Goal: Transaction & Acquisition: Obtain resource

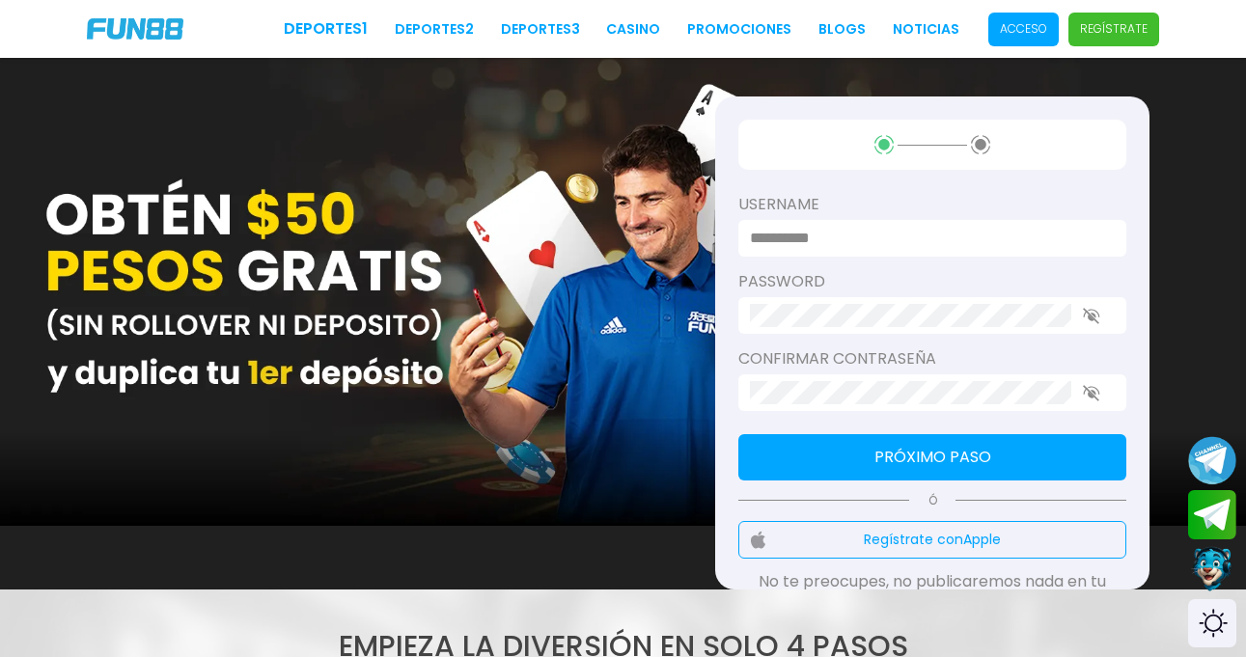
click at [1030, 29] on p "Acceso" at bounding box center [1023, 28] width 47 height 17
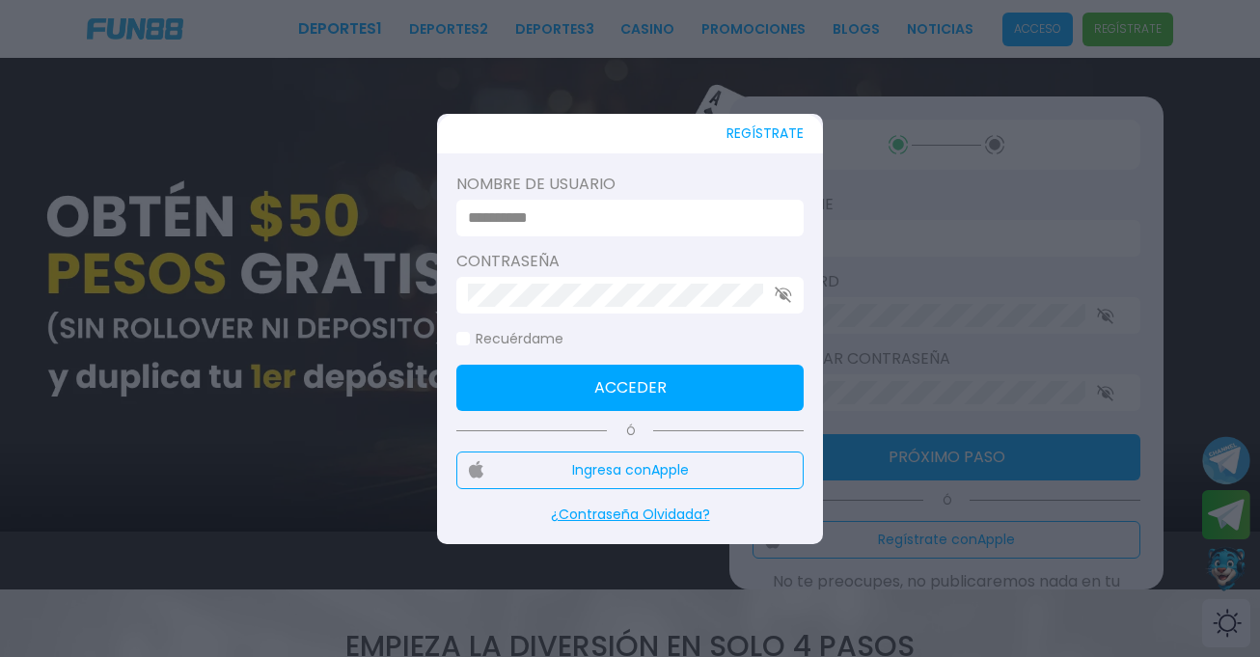
type input "**********"
click at [564, 231] on div "**********" at bounding box center [629, 218] width 347 height 37
click at [626, 393] on button "Acceder" at bounding box center [629, 388] width 347 height 46
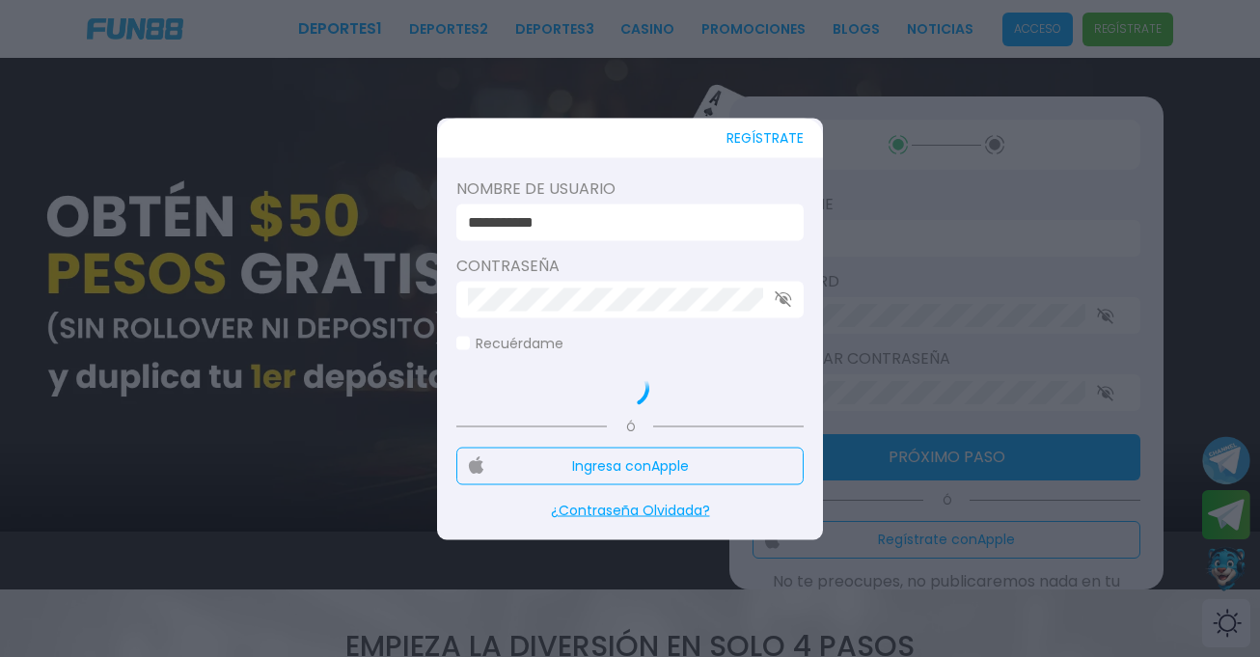
click at [467, 338] on span at bounding box center [463, 344] width 14 height 14
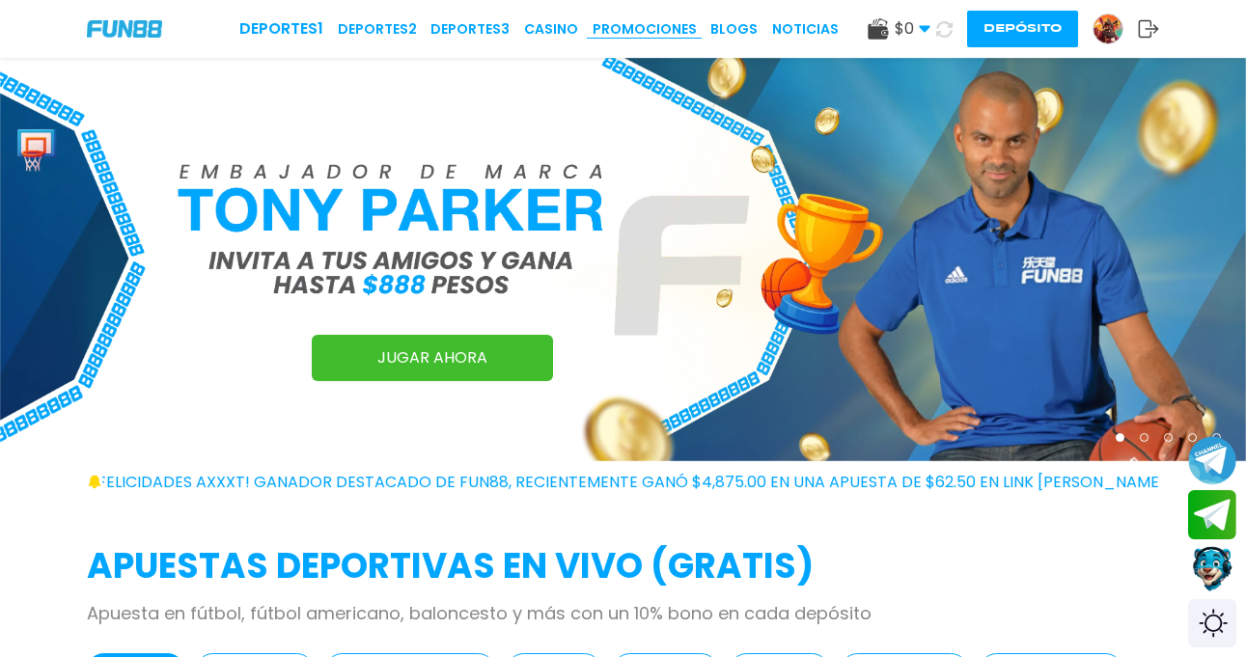
click at [651, 30] on link "Promociones" at bounding box center [645, 29] width 104 height 20
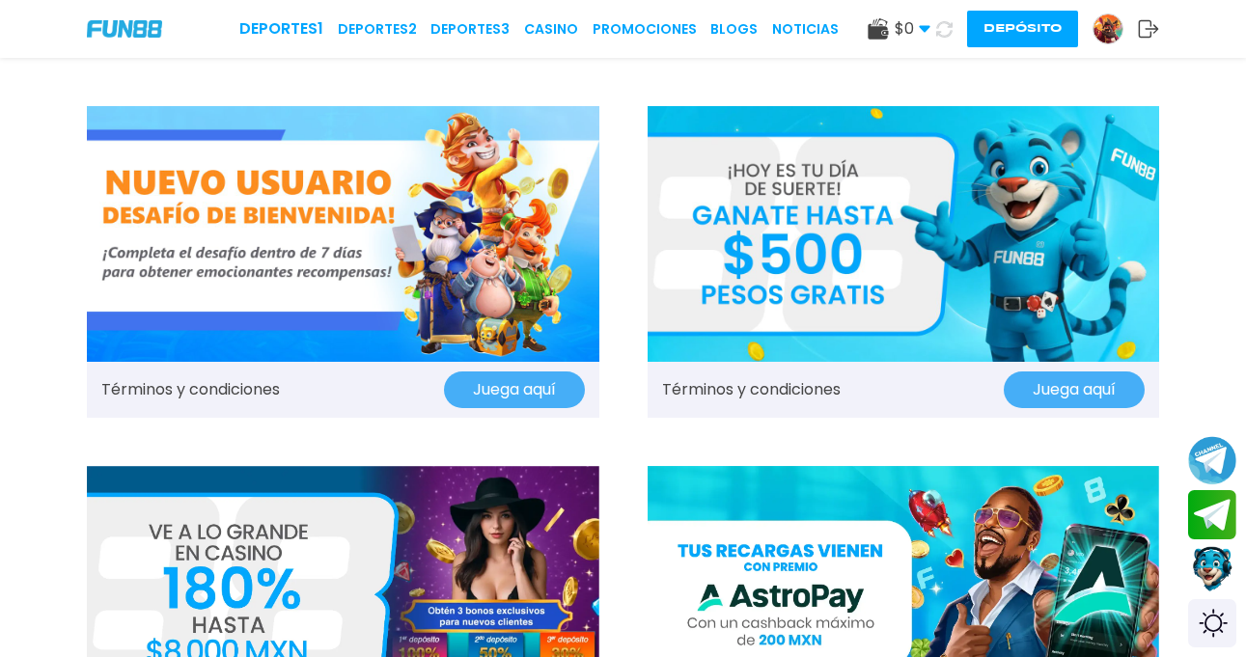
click at [1100, 25] on img at bounding box center [1107, 28] width 29 height 29
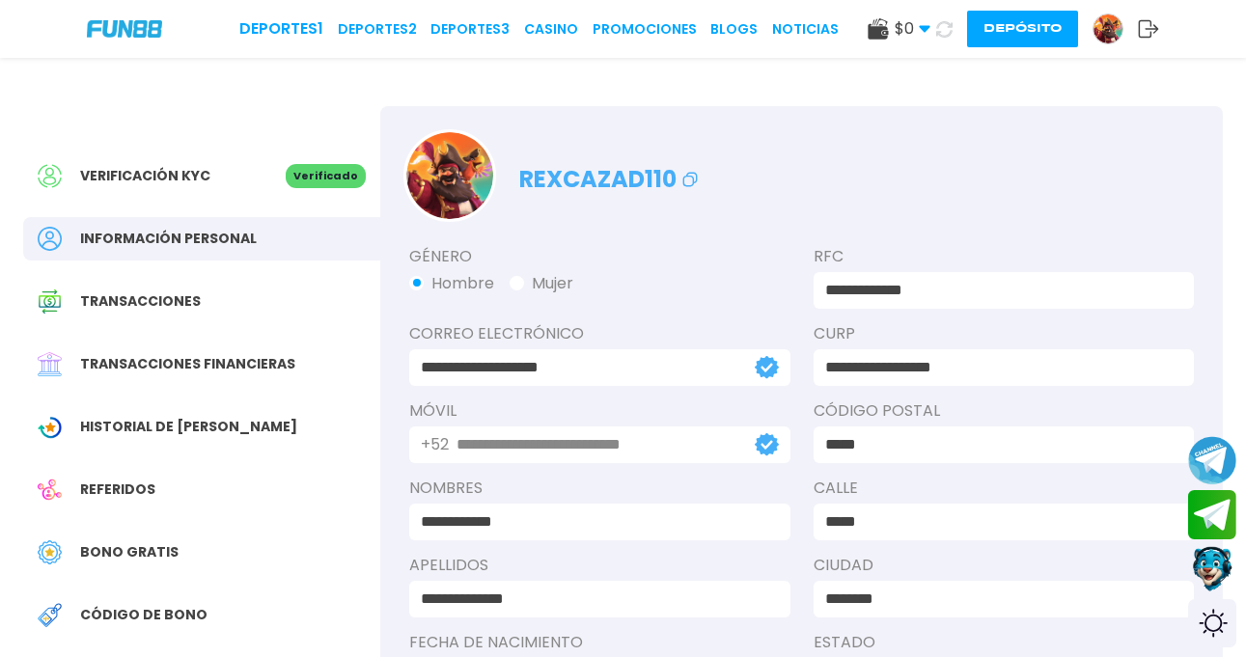
scroll to position [97, 0]
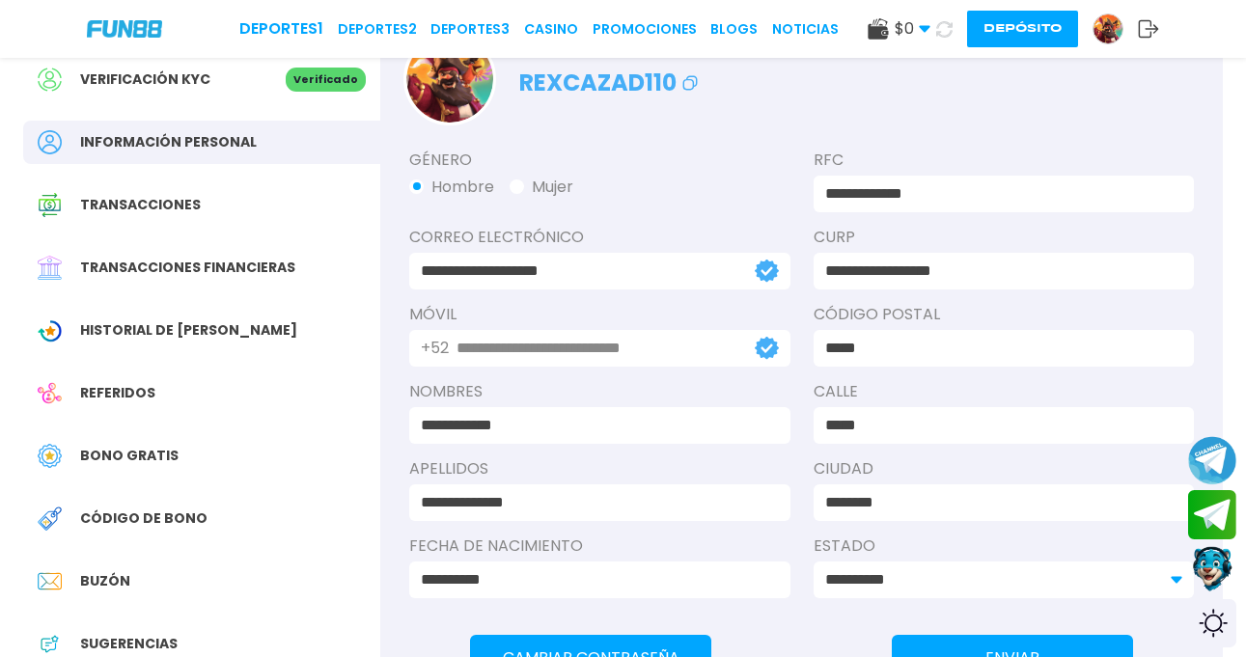
click at [168, 456] on span "Bono Gratis" at bounding box center [129, 456] width 98 height 20
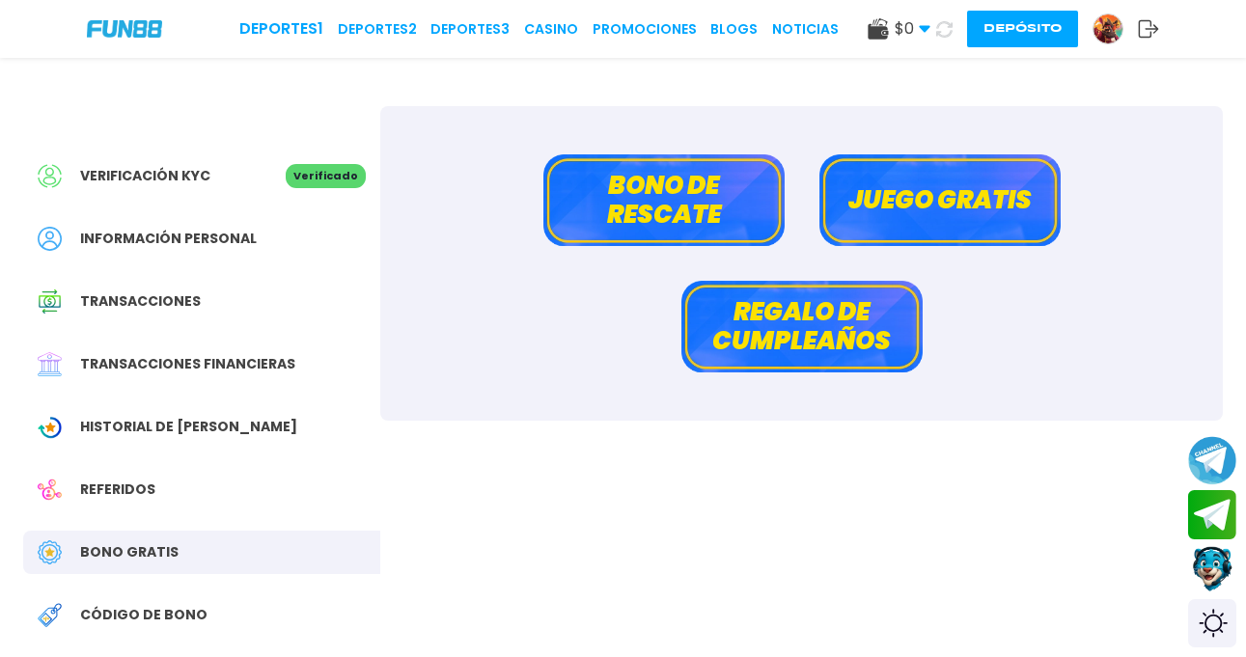
scroll to position [193, 0]
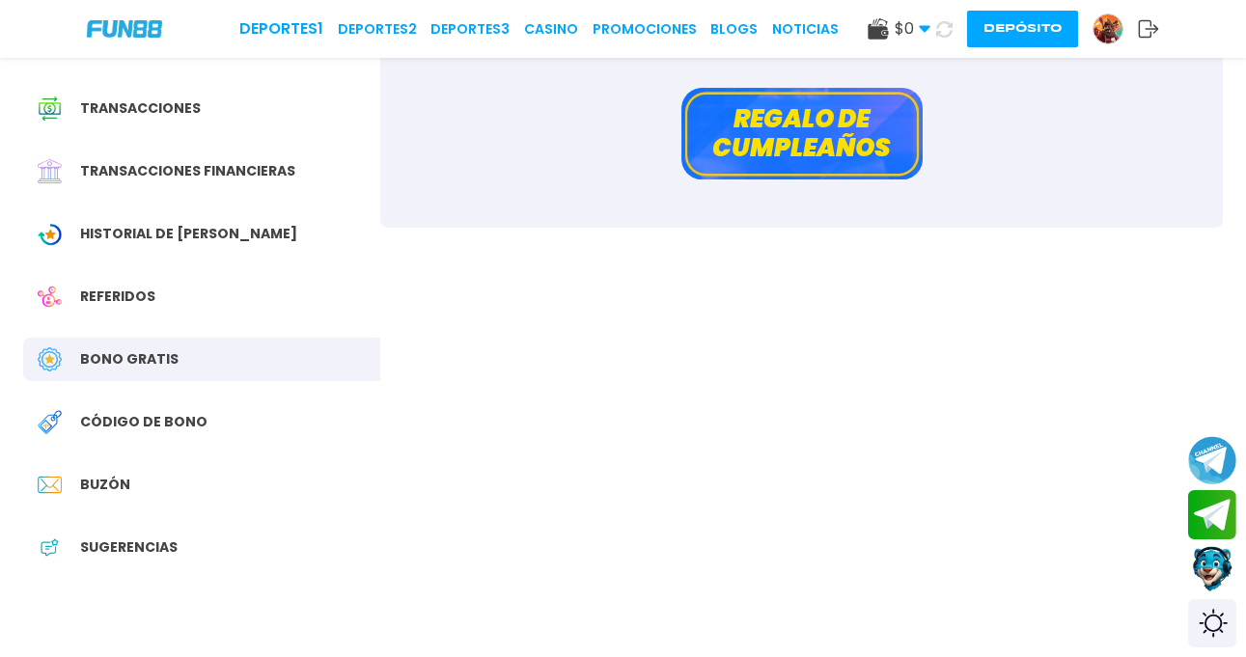
click at [171, 422] on span "Código de bono" at bounding box center [143, 422] width 127 height 20
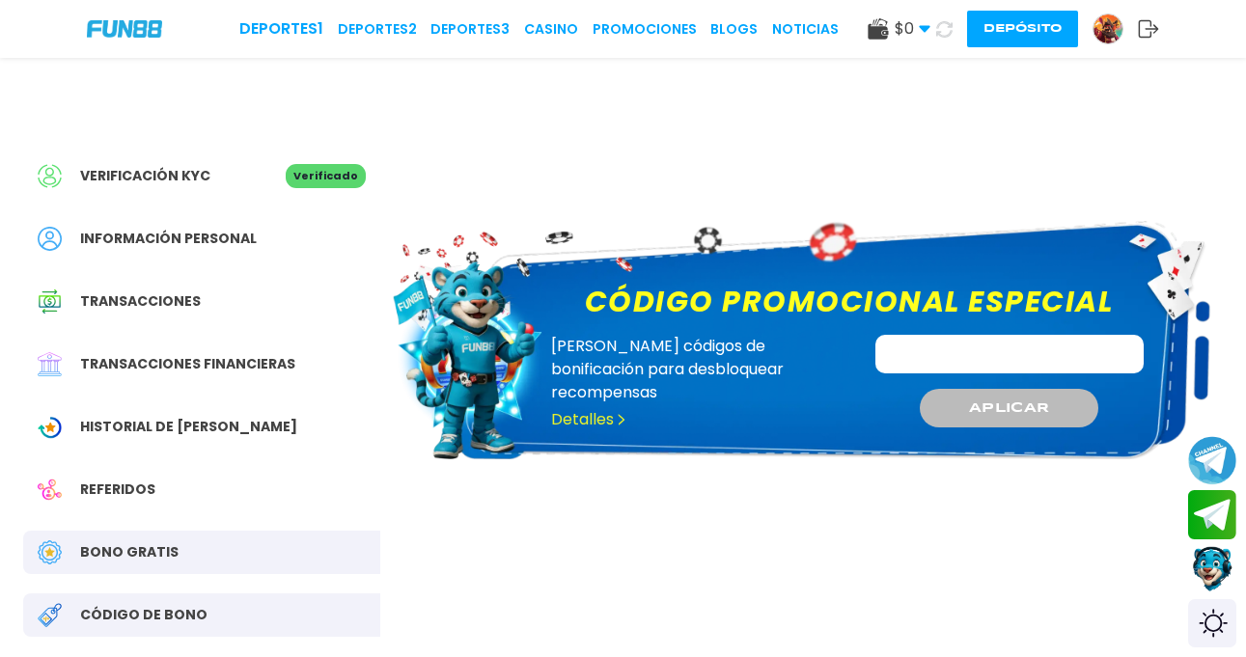
click at [153, 509] on div "Referidos" at bounding box center [201, 489] width 357 height 43
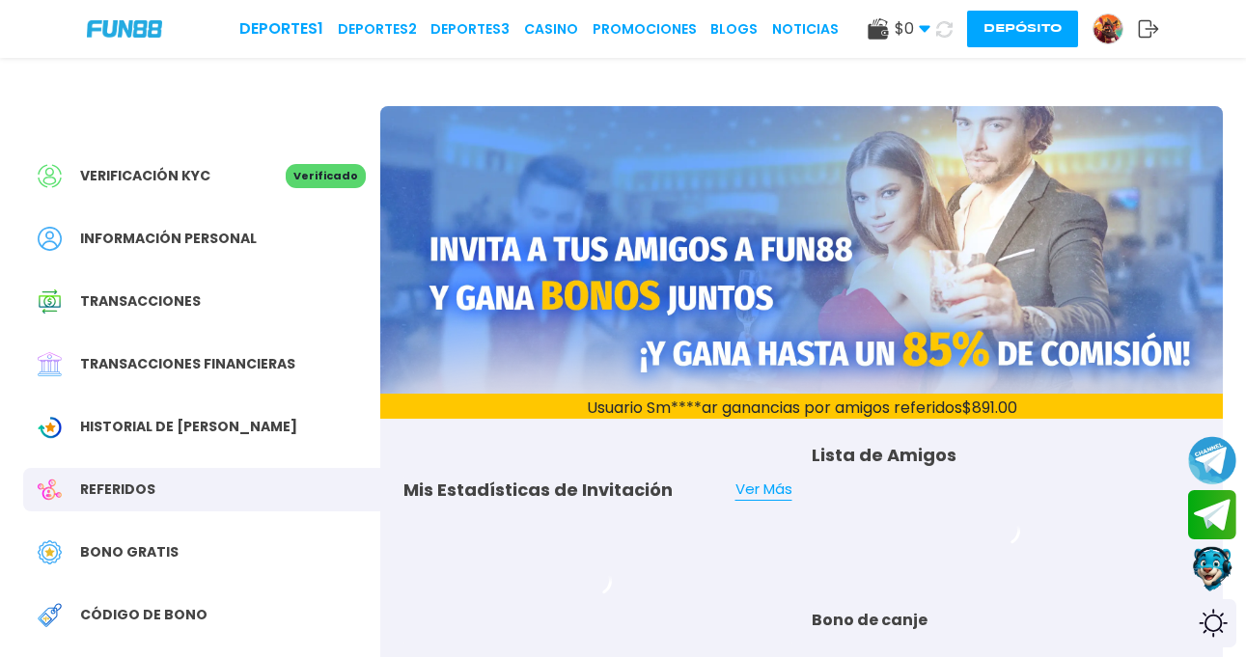
click at [155, 549] on span "Bono Gratis" at bounding box center [129, 552] width 98 height 20
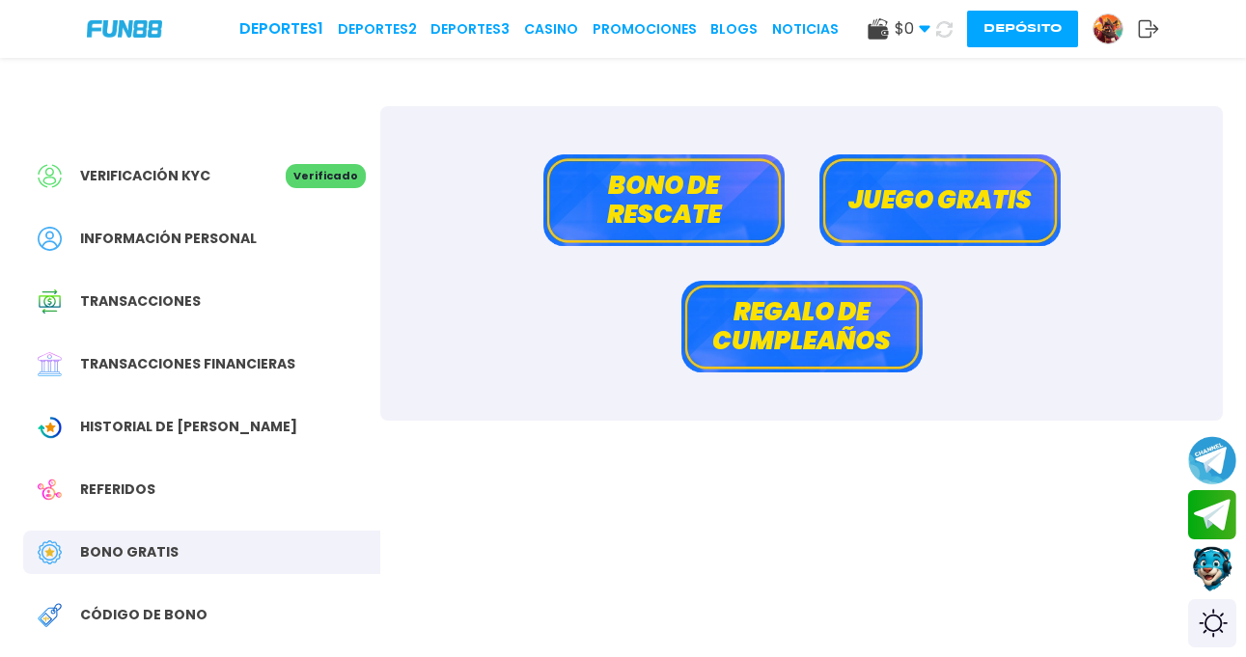
click at [973, 185] on button "Juego gratis" at bounding box center [939, 200] width 241 height 92
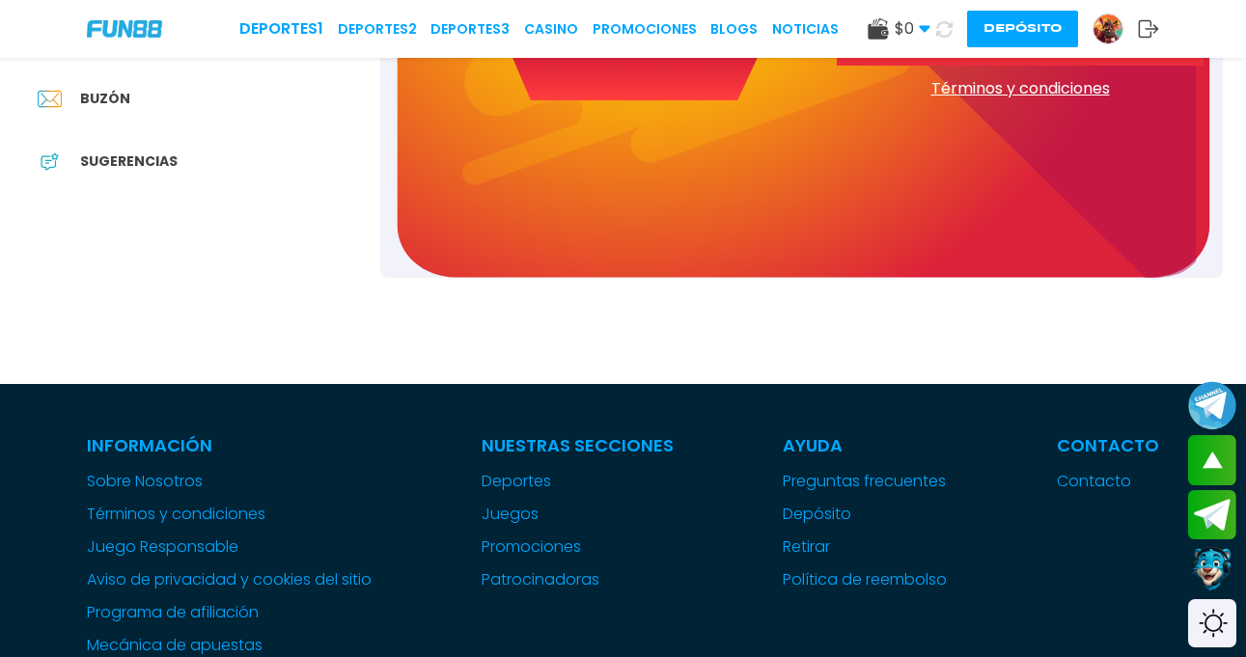
scroll to position [193, 0]
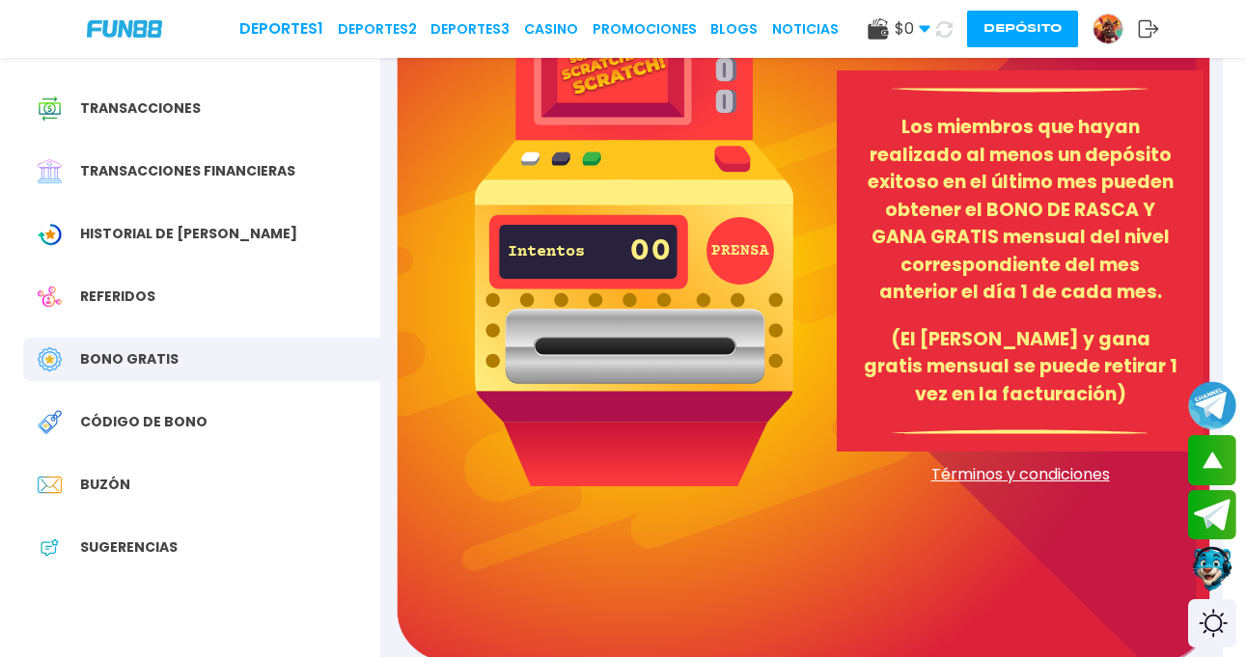
click at [730, 247] on button "PRENSA" at bounding box center [740, 251] width 68 height 68
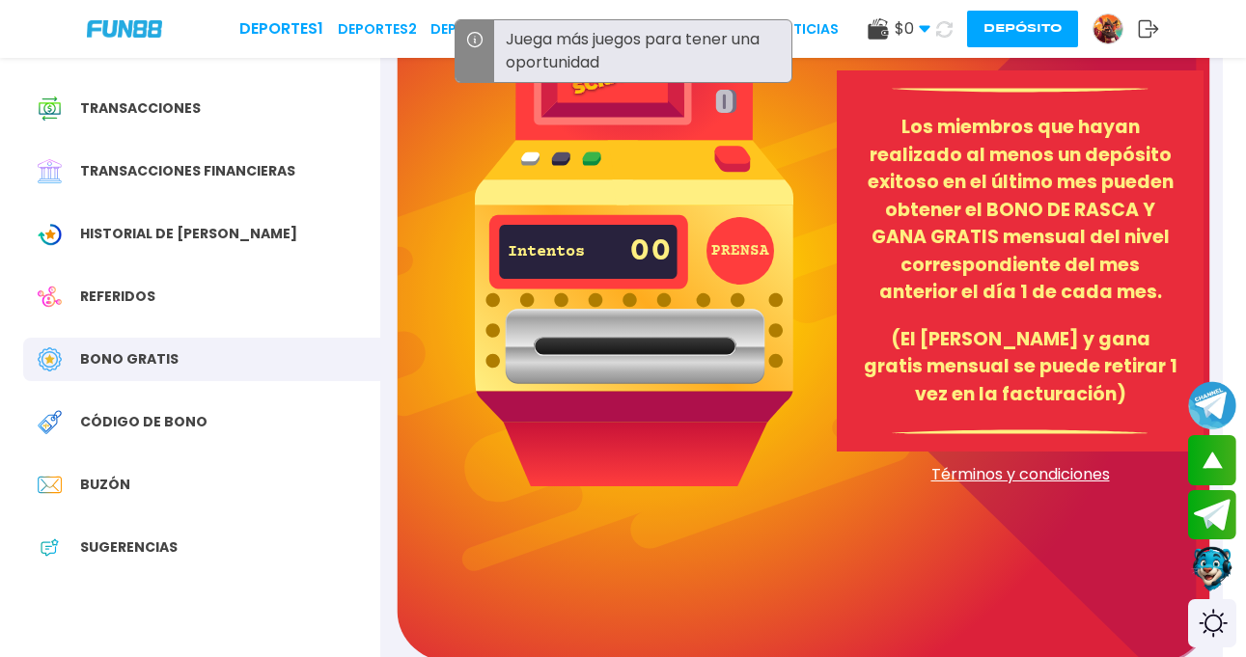
scroll to position [97, 0]
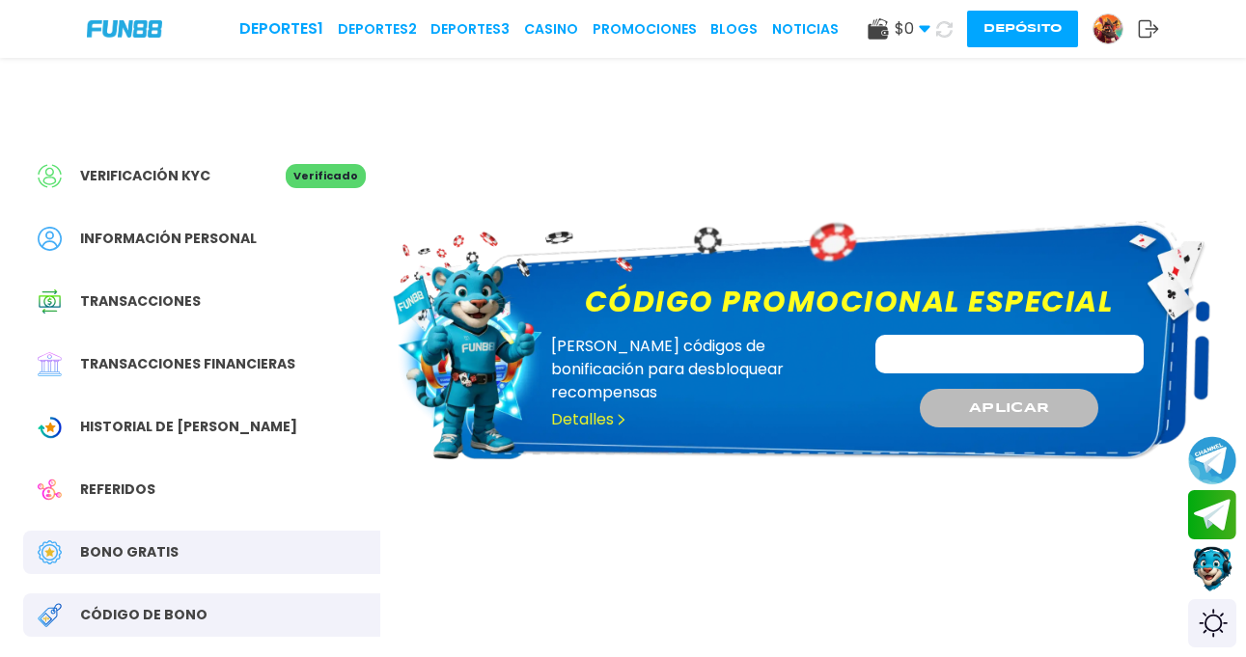
click at [171, 558] on span "Bono Gratis" at bounding box center [129, 552] width 98 height 20
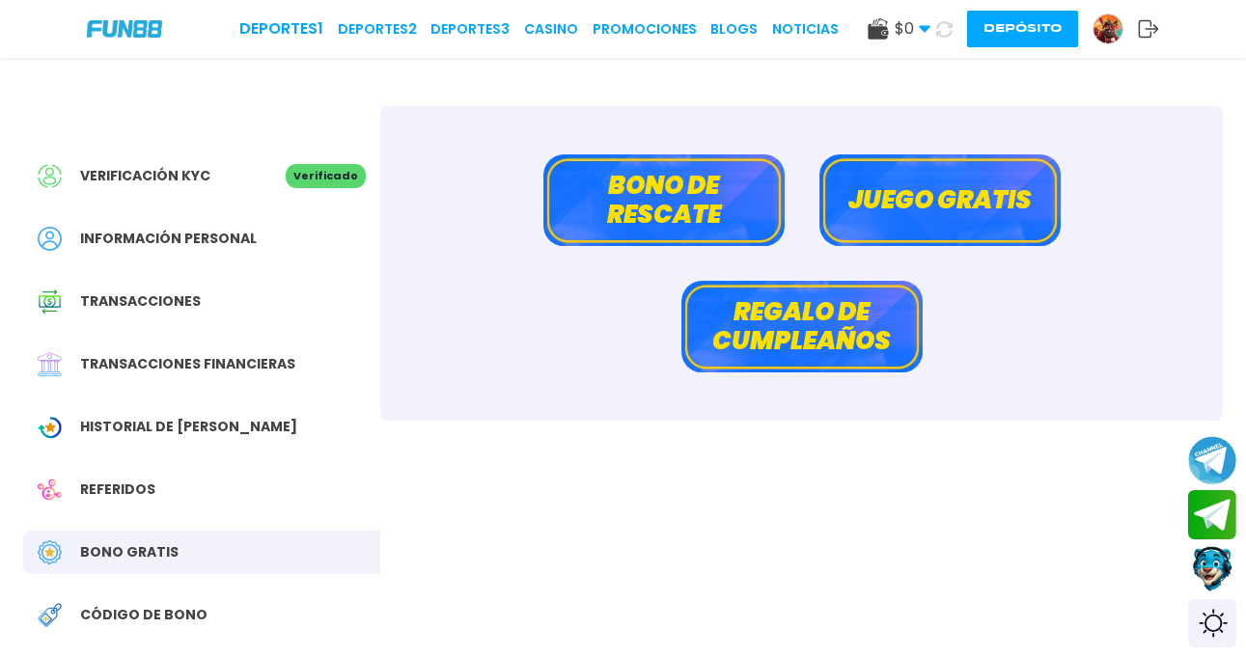
click at [814, 349] on button "Regalo de cumpleaños" at bounding box center [801, 327] width 241 height 92
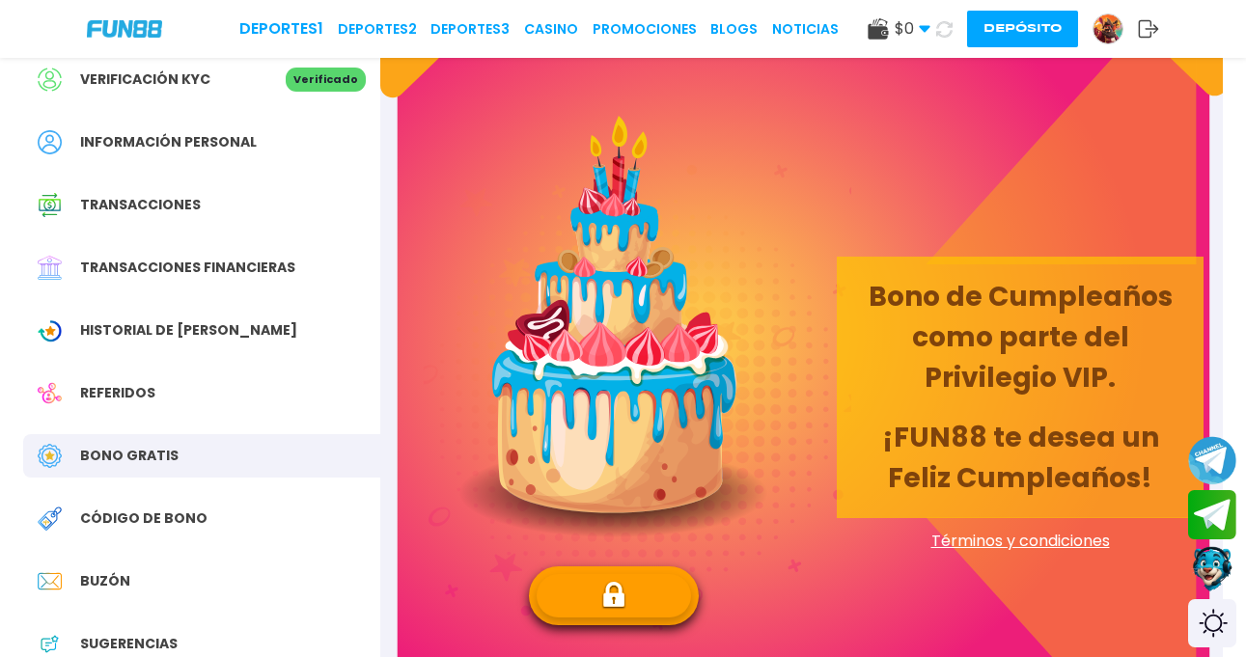
scroll to position [193, 0]
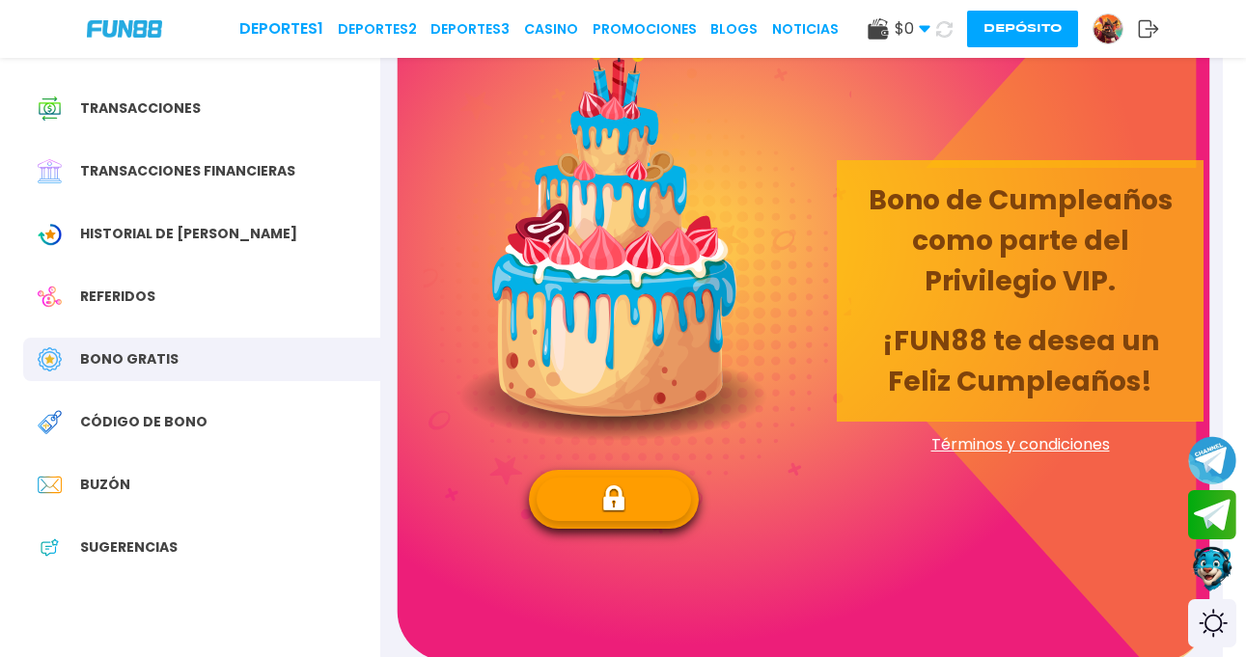
click at [618, 519] on button at bounding box center [614, 499] width 154 height 43
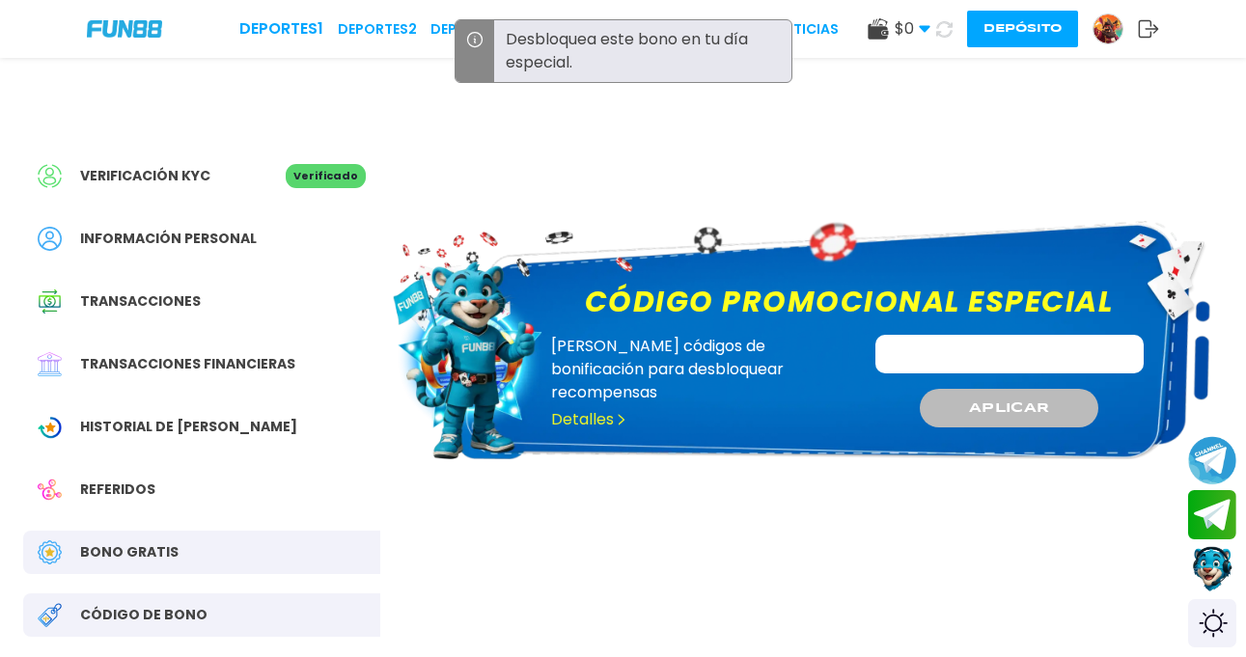
click at [971, 341] on input "Código promocional especial" at bounding box center [1009, 354] width 268 height 39
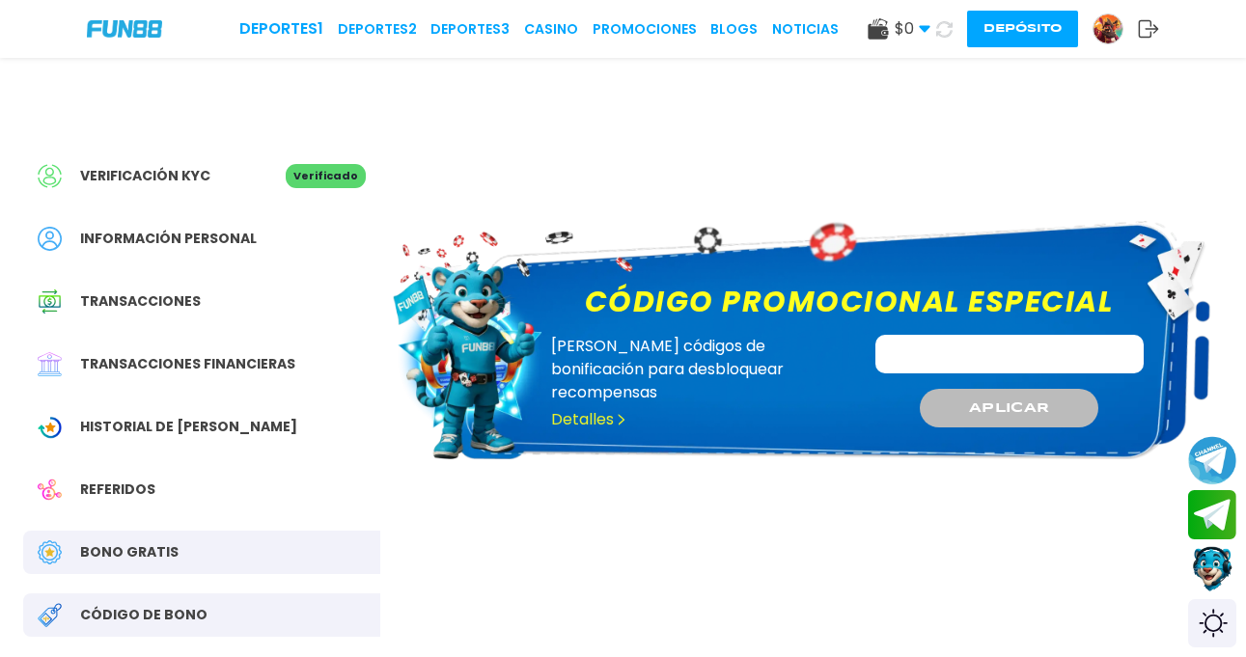
paste input "**********"
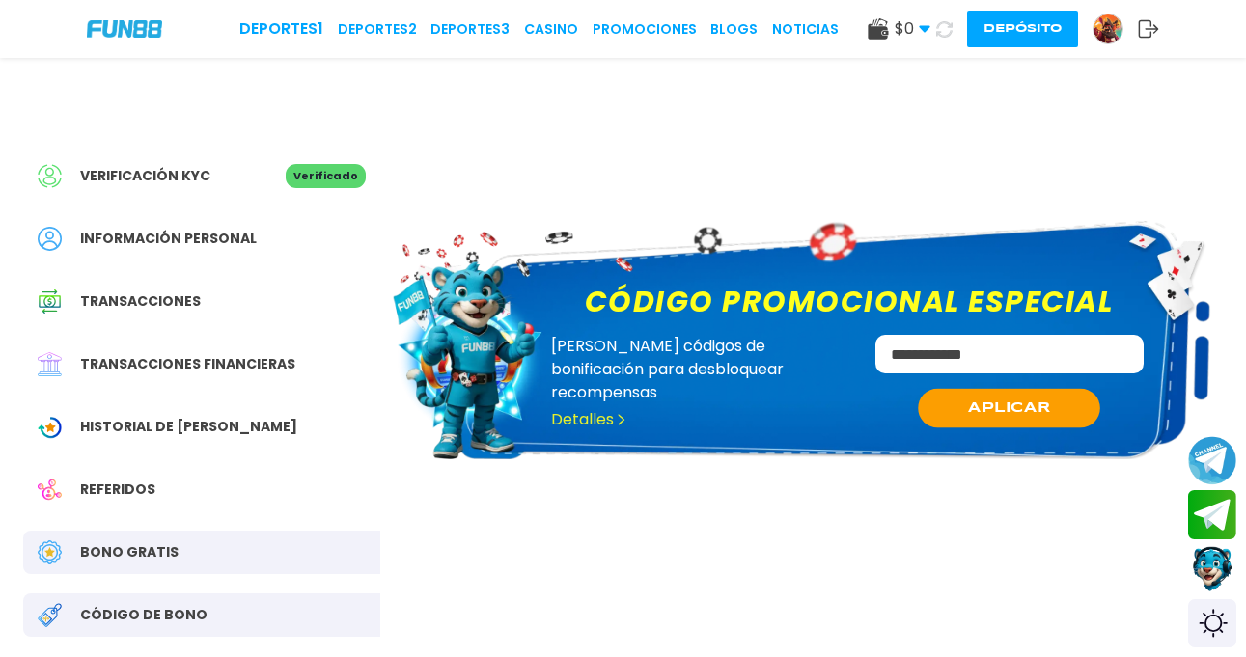
type input "**********"
click at [1038, 396] on button "APLICAR" at bounding box center [1009, 409] width 182 height 40
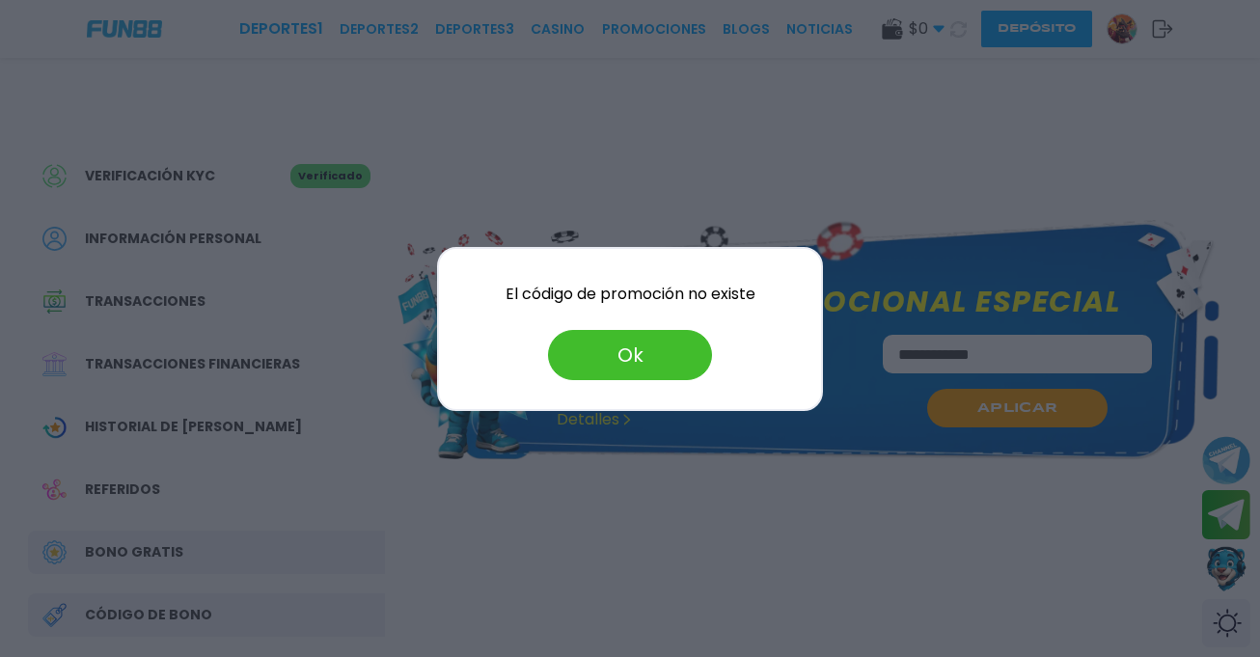
click at [631, 358] on button "Ok" at bounding box center [630, 355] width 164 height 50
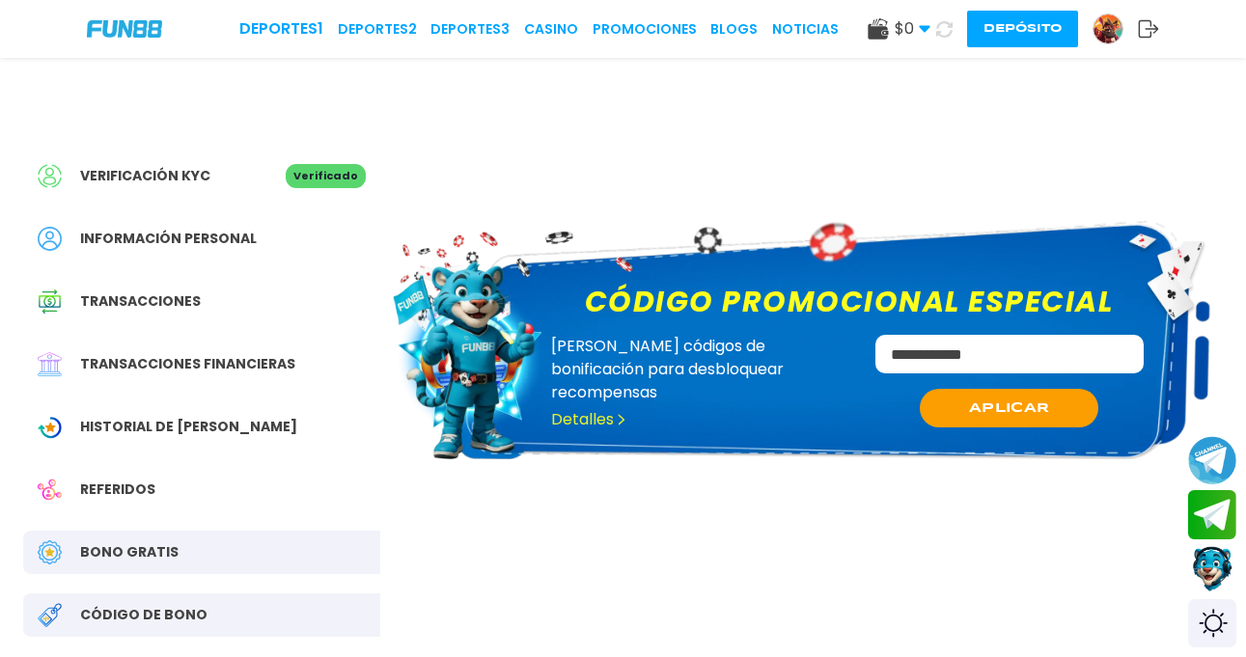
click at [904, 29] on span "$ 0" at bounding box center [913, 28] width 36 height 23
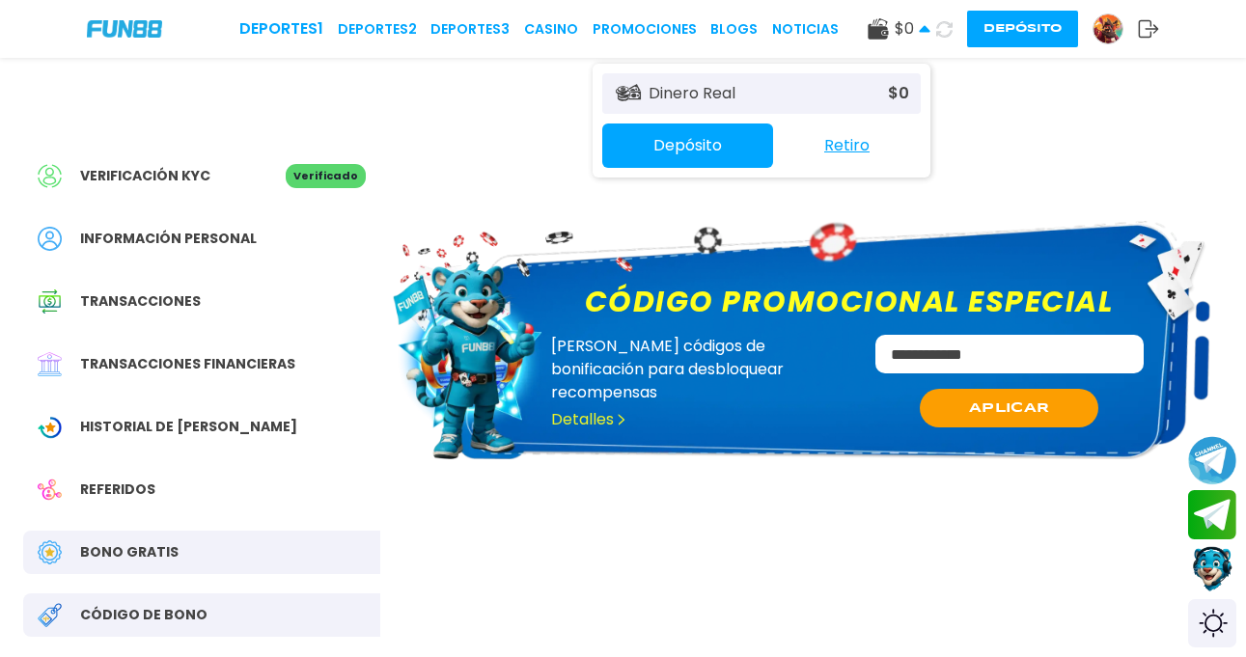
click at [904, 29] on span "$ 0" at bounding box center [913, 28] width 36 height 23
